Goal: Information Seeking & Learning: Find specific fact

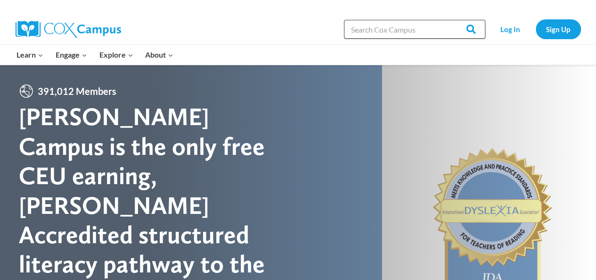
click at [385, 34] on input "Search in https://coxcampus.org/" at bounding box center [414, 29] width 141 height 19
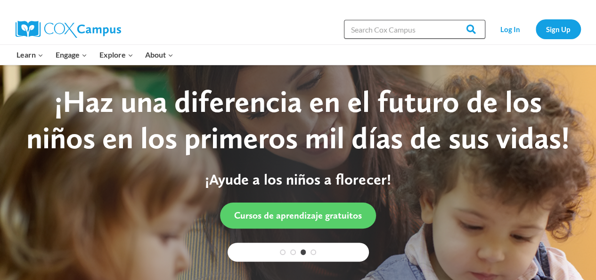
click at [421, 28] on input "Search in https://coxcampus.org/" at bounding box center [414, 29] width 141 height 19
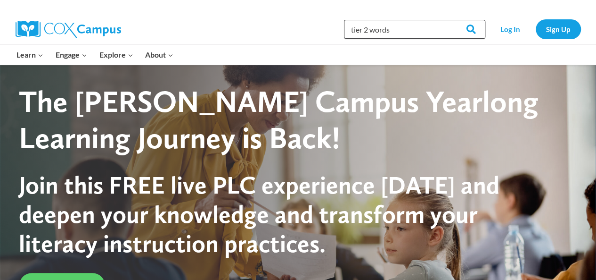
type input "tier 2 words"
click at [449, 20] on input "Search" at bounding box center [467, 29] width 37 height 19
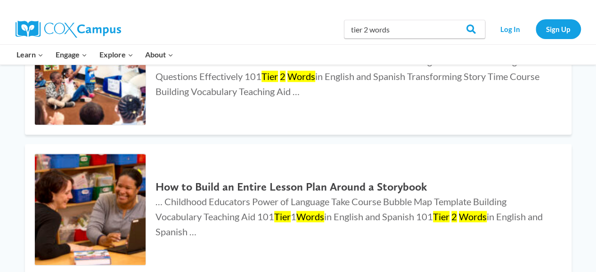
scroll to position [459, 0]
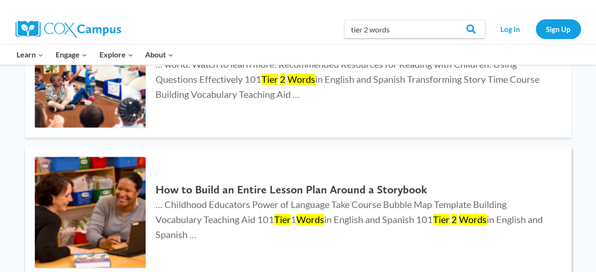
click at [278, 180] on div "How to Build an Entire Lesson Plan Around a Storybook … Childhood Educators Pow…" at bounding box center [354, 213] width 416 height 68
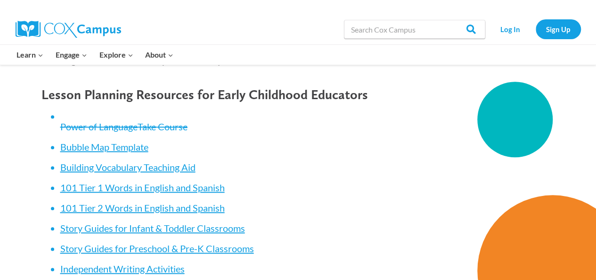
scroll to position [4013, 0]
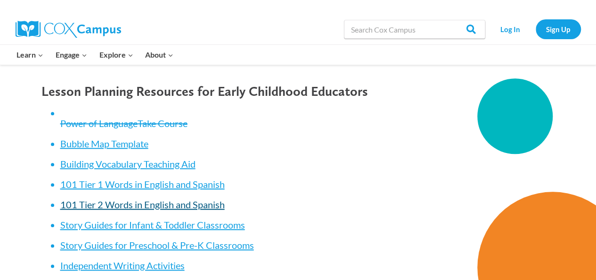
click at [111, 206] on link "101 Tier 2 Words in English and Spanish" at bounding box center [142, 203] width 165 height 11
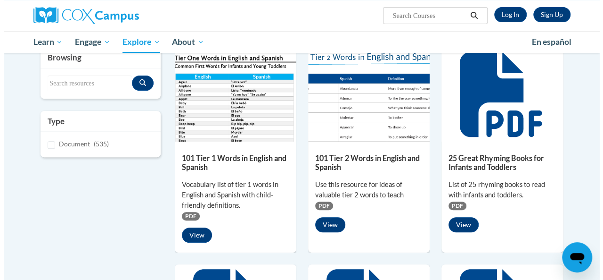
scroll to position [120, 0]
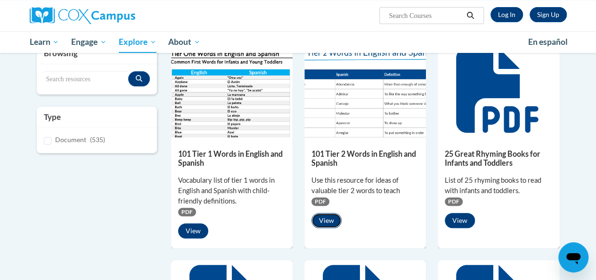
click at [325, 221] on button "View" at bounding box center [327, 220] width 30 height 15
